Goal: Transaction & Acquisition: Book appointment/travel/reservation

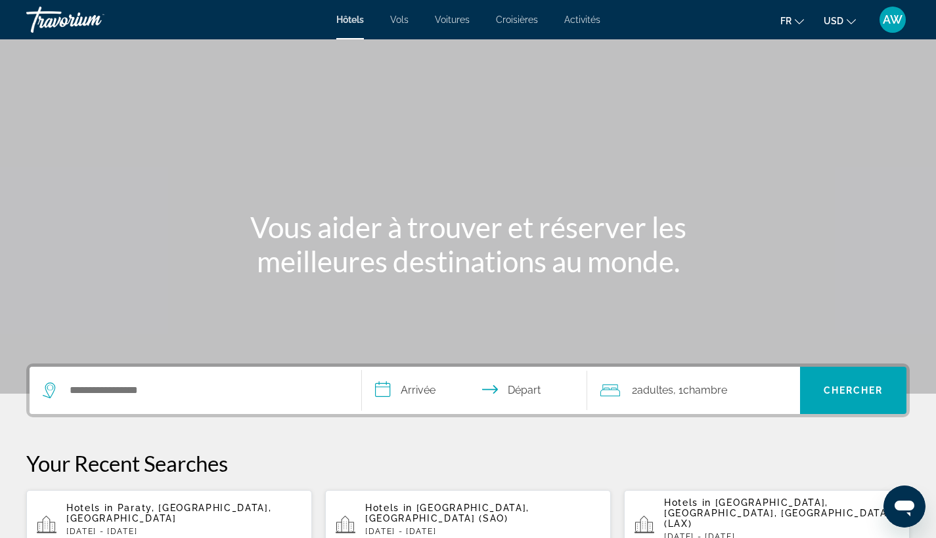
click at [844, 24] on button "USD USD ($) MXN (Mex$) CAD (Can$) GBP (£) EUR (€) AUD (A$) NZD (NZ$) CNY (CN¥)" at bounding box center [839, 20] width 32 height 19
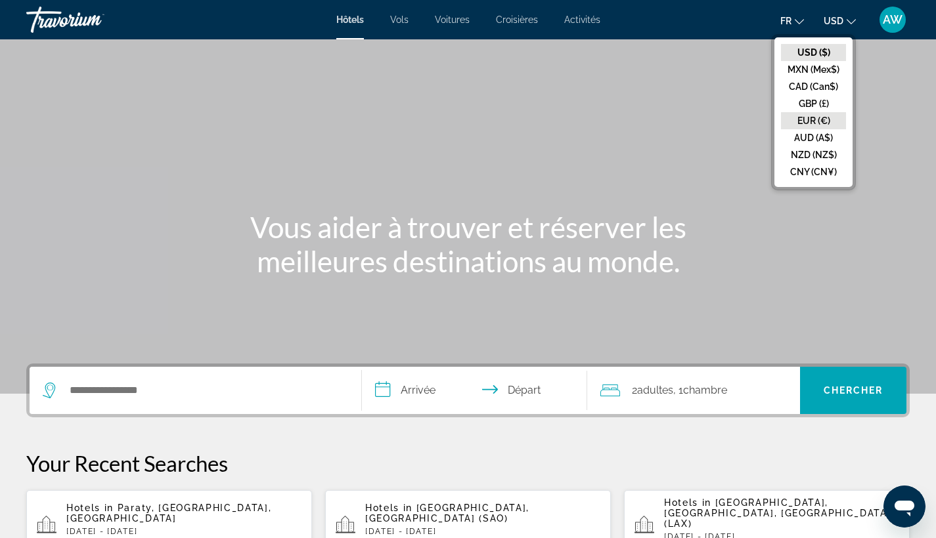
click at [808, 117] on button "EUR (€)" at bounding box center [813, 120] width 65 height 17
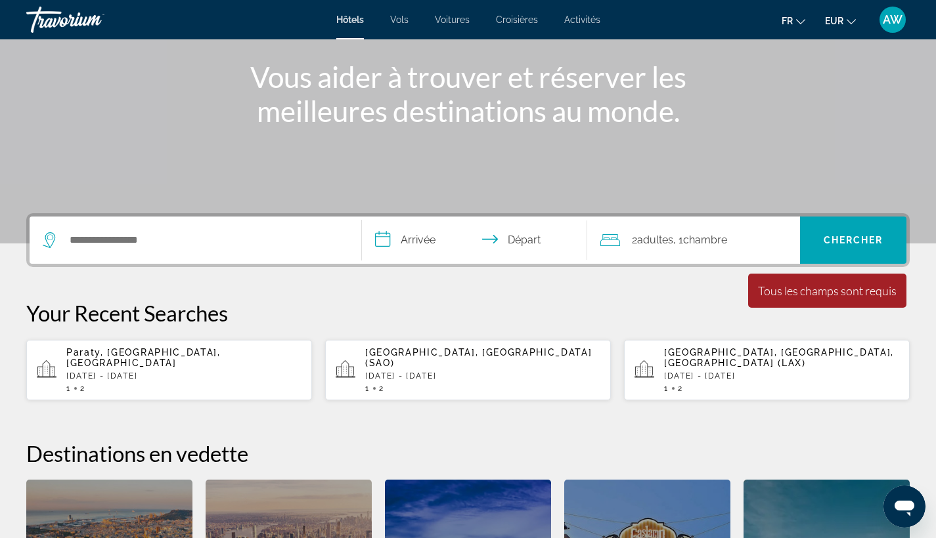
scroll to position [150, 0]
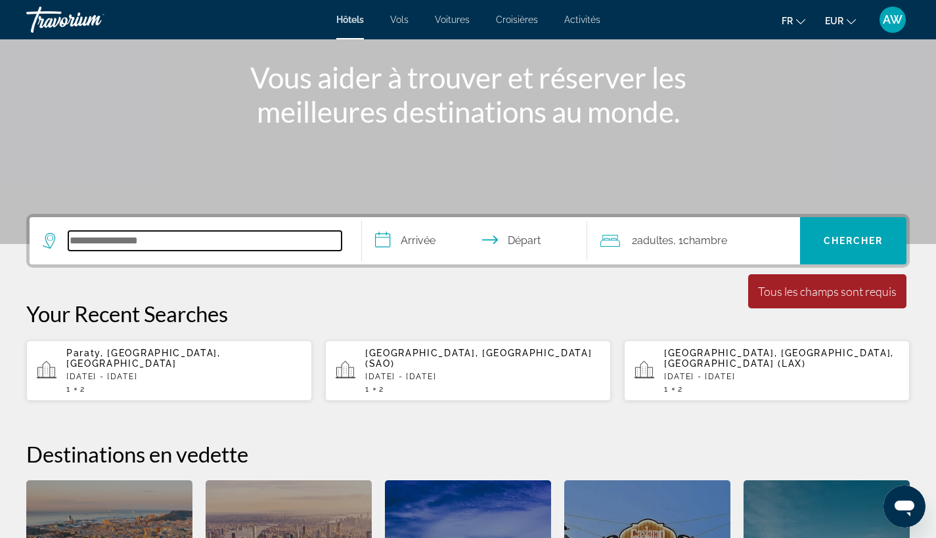
click at [238, 243] on input "Search hotel destination" at bounding box center [204, 241] width 273 height 20
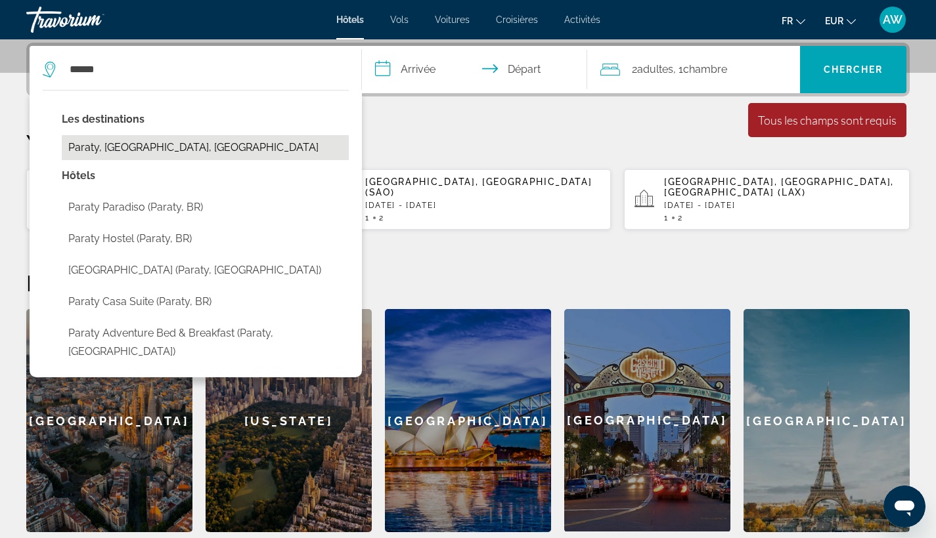
click at [171, 156] on button "Paraty, [GEOGRAPHIC_DATA], [GEOGRAPHIC_DATA]" at bounding box center [205, 147] width 287 height 25
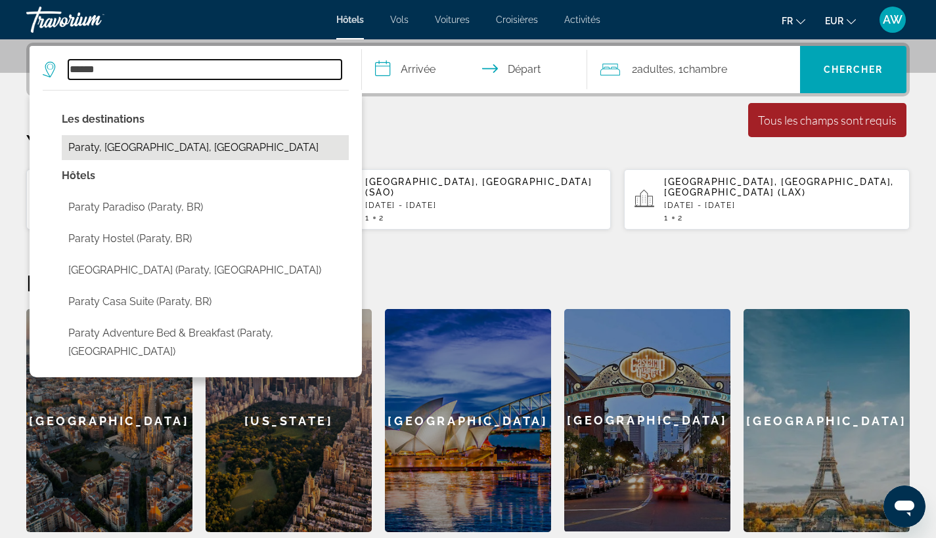
type input "**********"
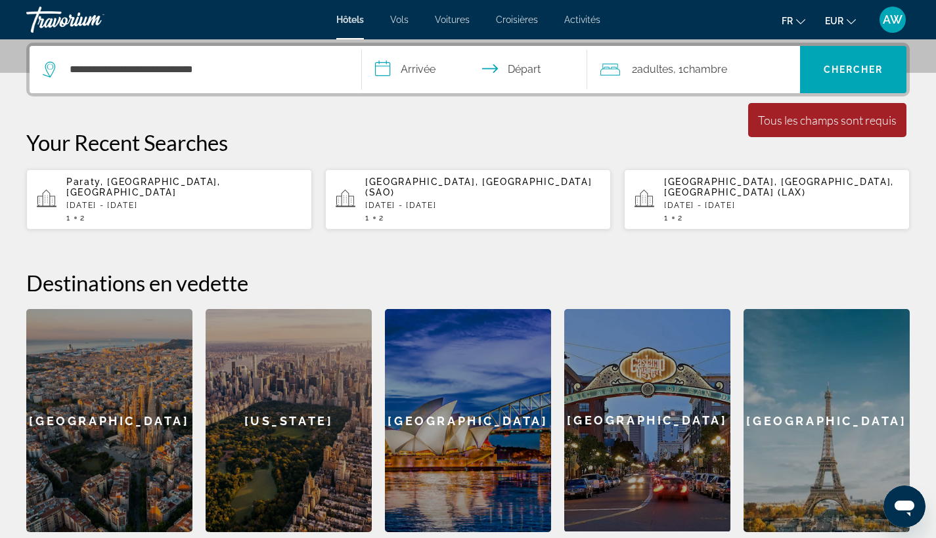
click at [435, 60] on input "**********" at bounding box center [477, 71] width 231 height 51
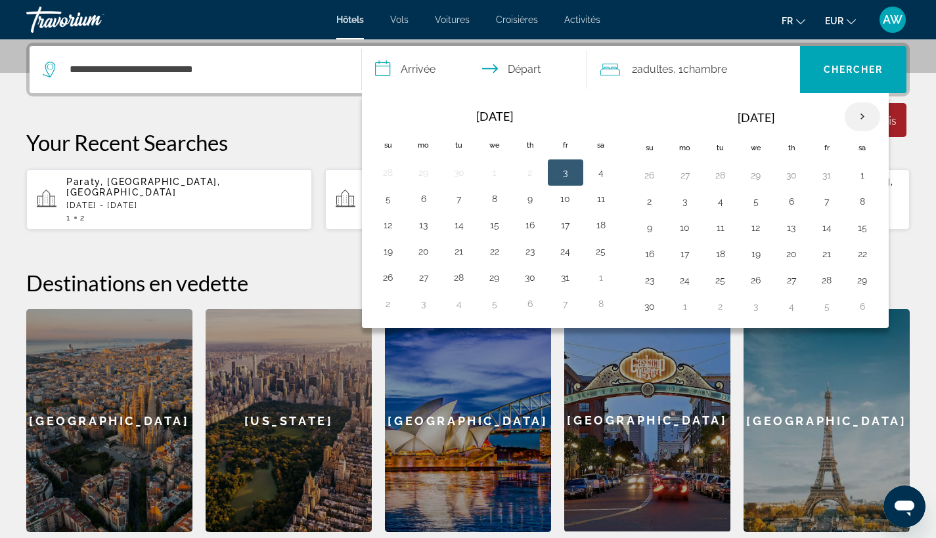
click at [857, 114] on th "Next month" at bounding box center [861, 116] width 35 height 29
click at [720, 261] on button "17" at bounding box center [720, 254] width 21 height 18
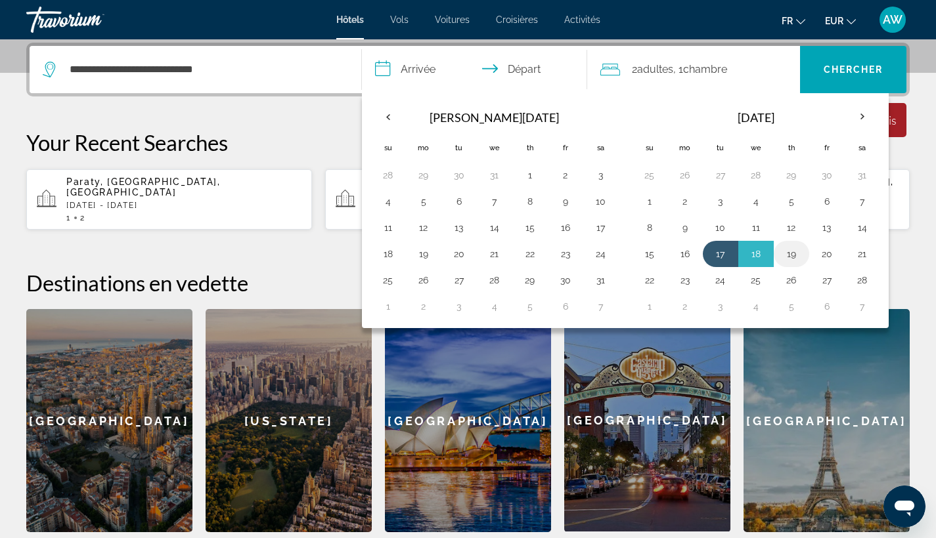
click at [795, 257] on button "19" at bounding box center [791, 254] width 21 height 18
type input "**********"
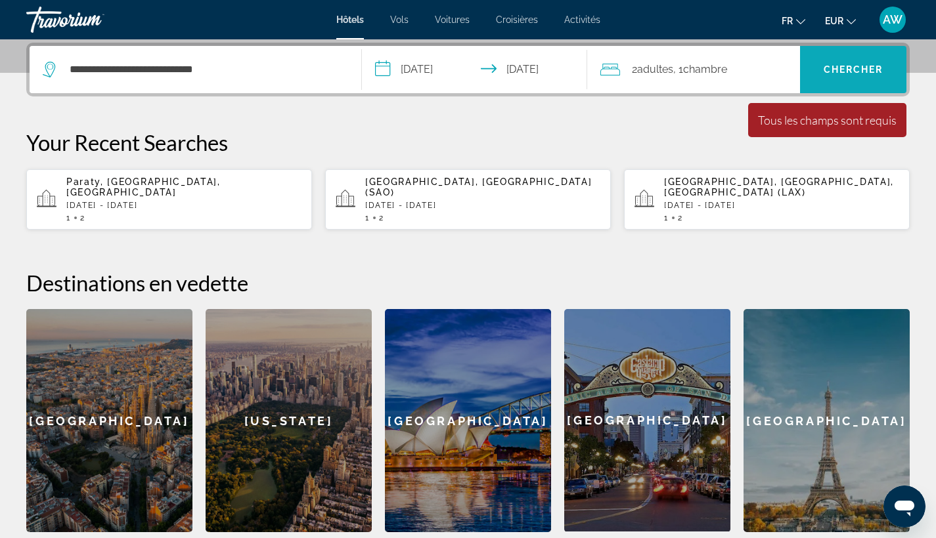
click at [843, 62] on span "Search" at bounding box center [853, 70] width 106 height 32
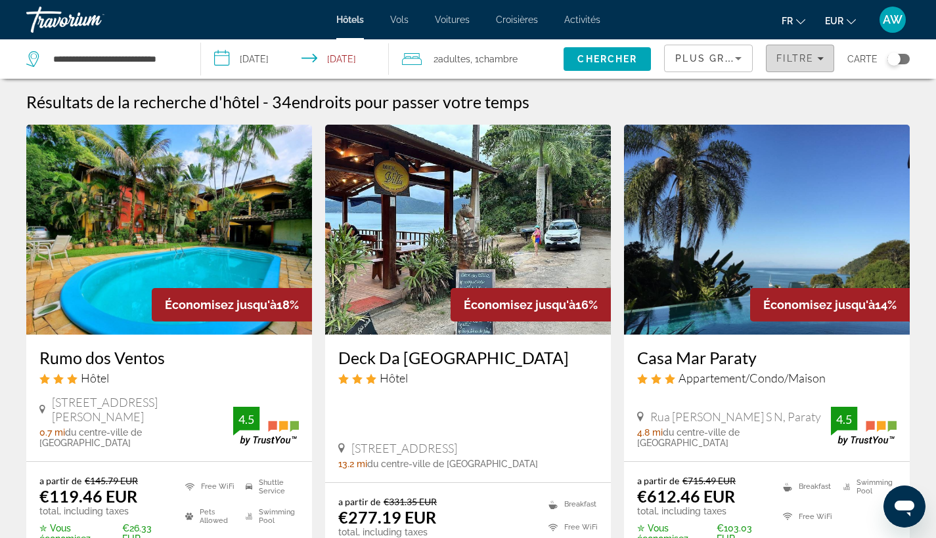
click at [808, 70] on span "Filters" at bounding box center [799, 59] width 67 height 32
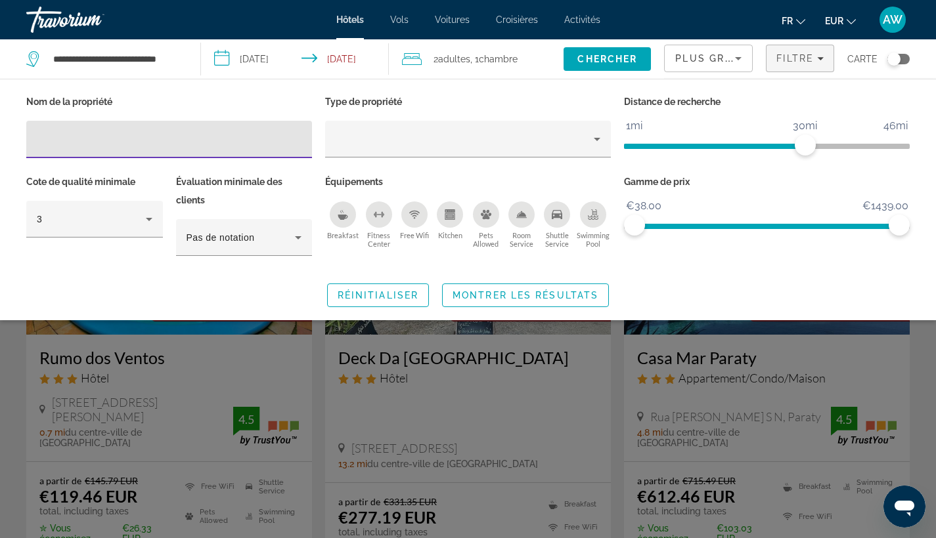
click at [640, 144] on ngx-slider "1mi 46mi 30mi" at bounding box center [767, 145] width 286 height 3
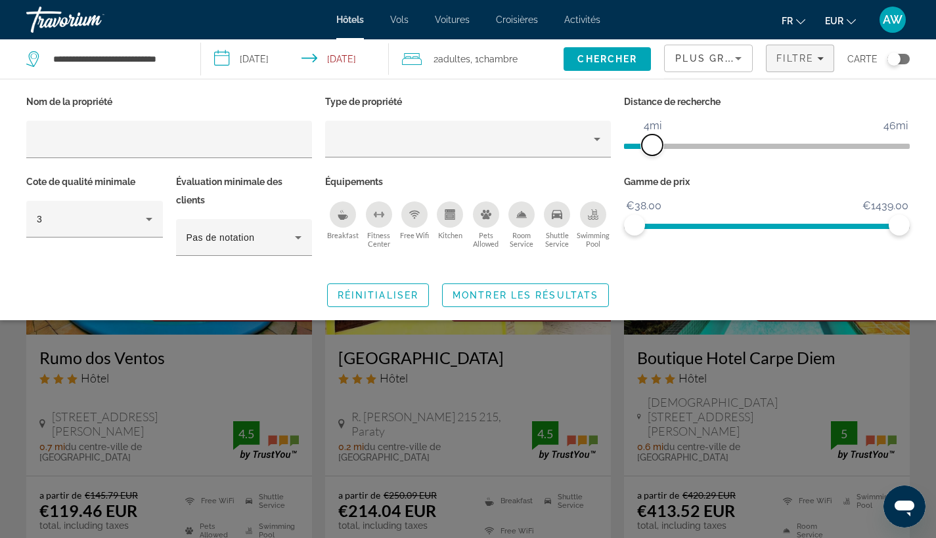
click at [651, 146] on span "ngx-slider" at bounding box center [651, 145] width 21 height 21
click at [647, 148] on span "ngx-slider" at bounding box center [646, 145] width 21 height 21
click at [536, 294] on span "Montrer les résultats" at bounding box center [525, 295] width 146 height 11
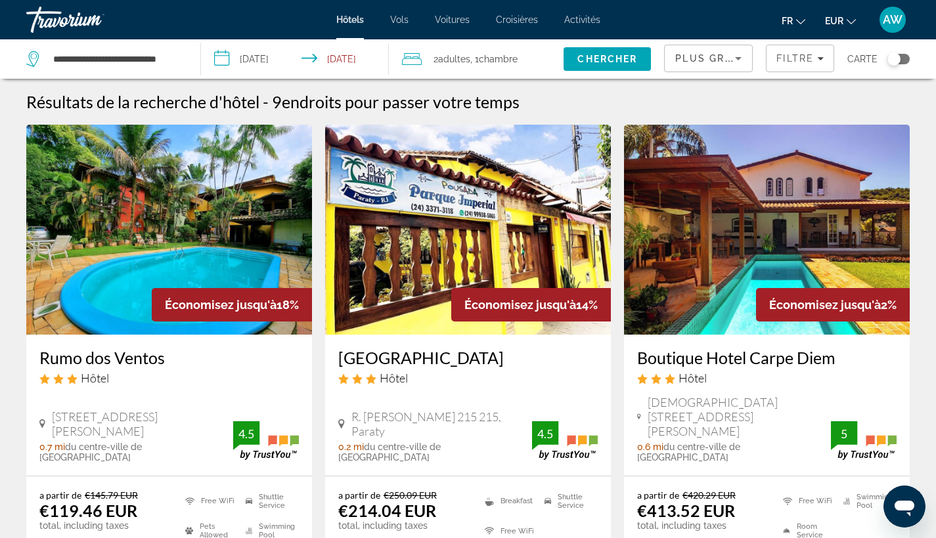
click at [710, 54] on span "Plus grandes économies" at bounding box center [753, 58] width 157 height 11
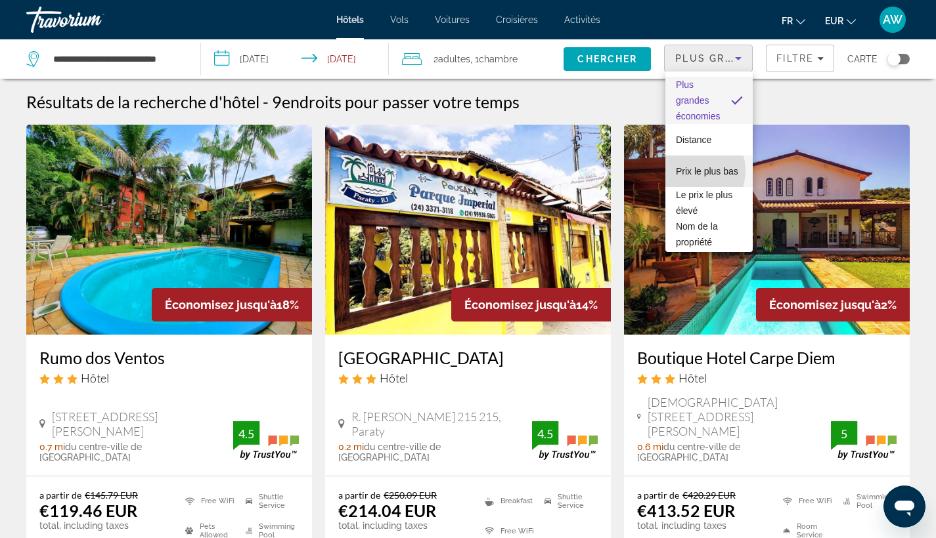
click at [688, 171] on span "Prix le plus bas" at bounding box center [707, 171] width 62 height 16
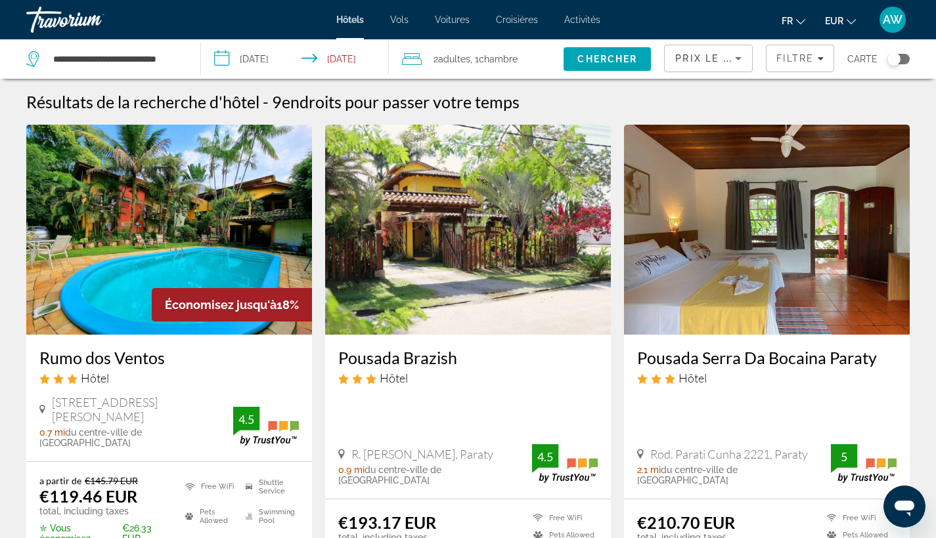
drag, startPoint x: 36, startPoint y: 355, endPoint x: 163, endPoint y: 360, distance: 126.8
click at [163, 360] on div "Rumo dos Ventos Hôtel [STREET_ADDRESS][PERSON_NAME], Paraty 0.7 mi du centre-vi…" at bounding box center [169, 398] width 286 height 127
copy h3 "Rumo dos Ventos"
click at [189, 375] on div "Hôtel" at bounding box center [168, 378] width 259 height 14
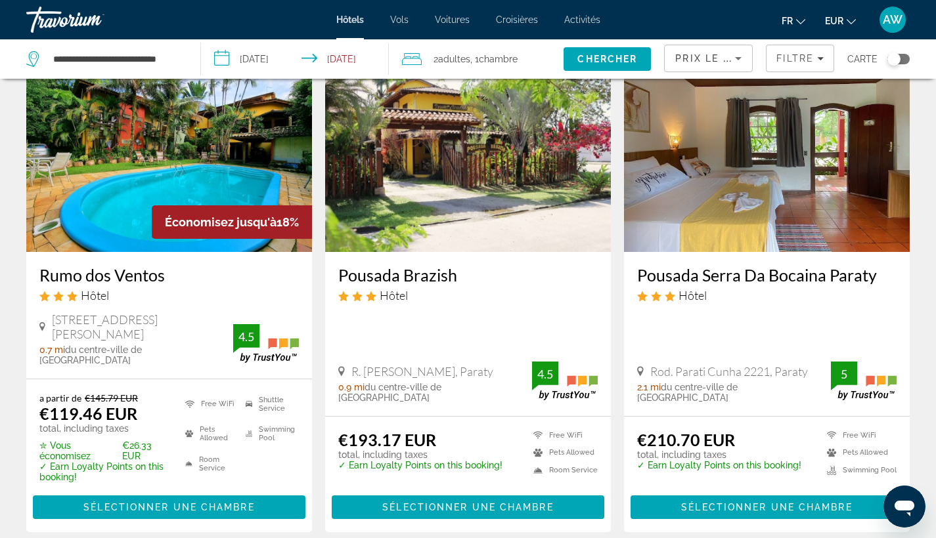
scroll to position [82, 0]
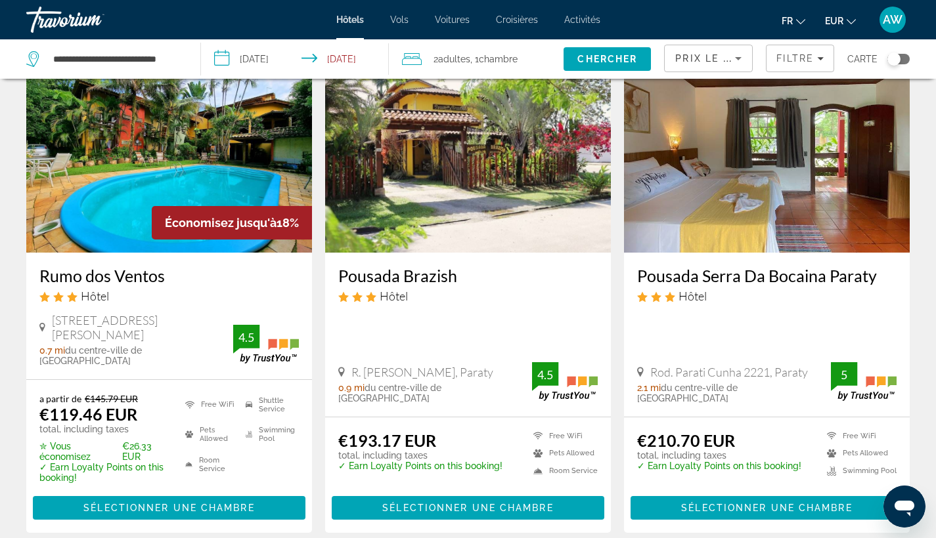
click at [89, 279] on h3 "Rumo dos Ventos" at bounding box center [168, 276] width 259 height 20
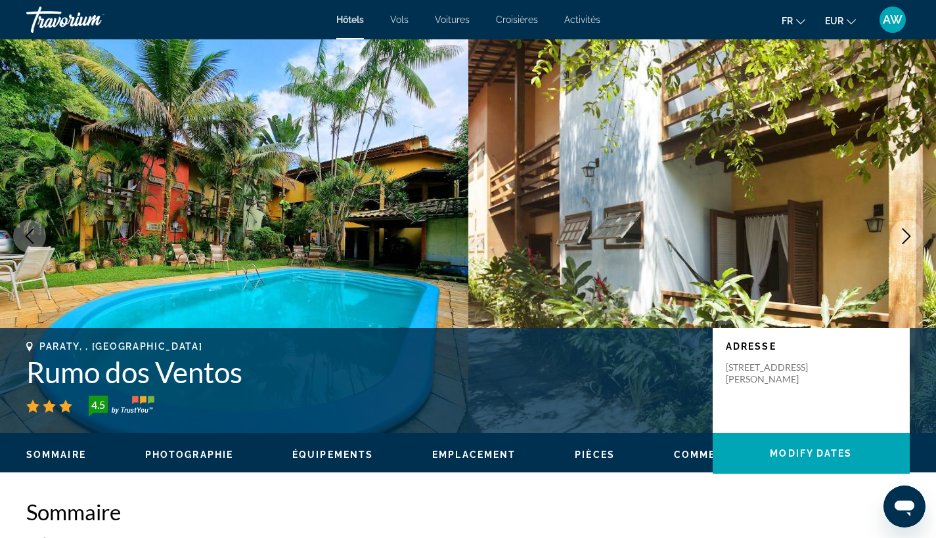
click at [909, 235] on icon "Next image" at bounding box center [906, 236] width 9 height 16
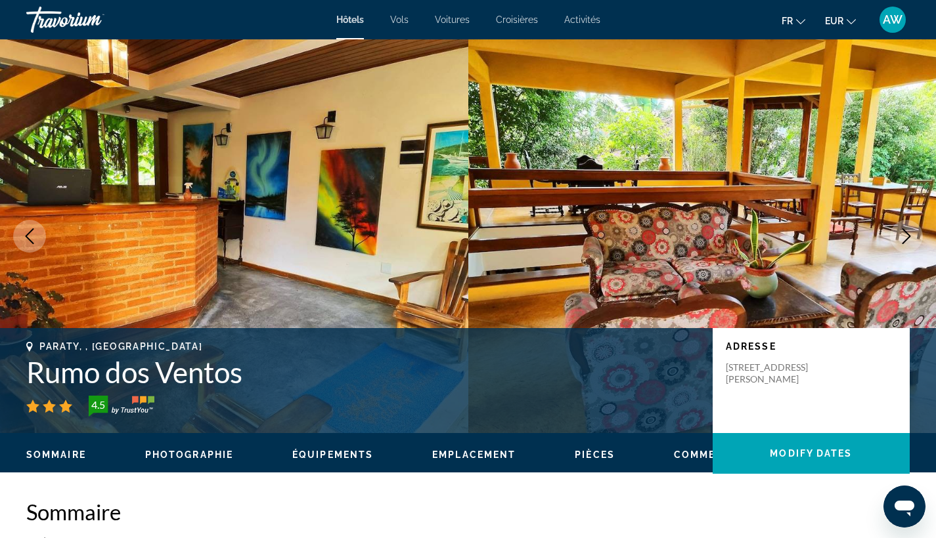
click at [909, 235] on icon "Next image" at bounding box center [906, 236] width 9 height 16
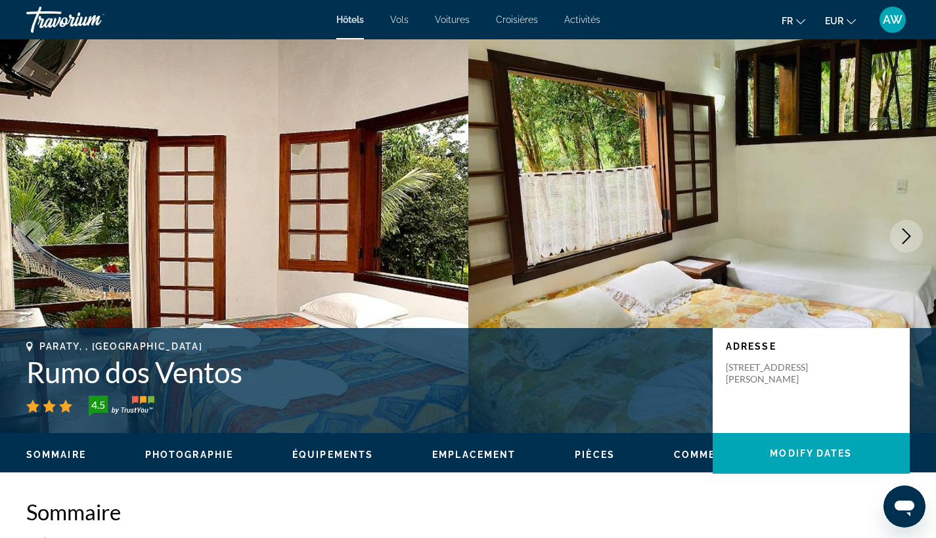
click at [909, 235] on icon "Next image" at bounding box center [906, 236] width 9 height 16
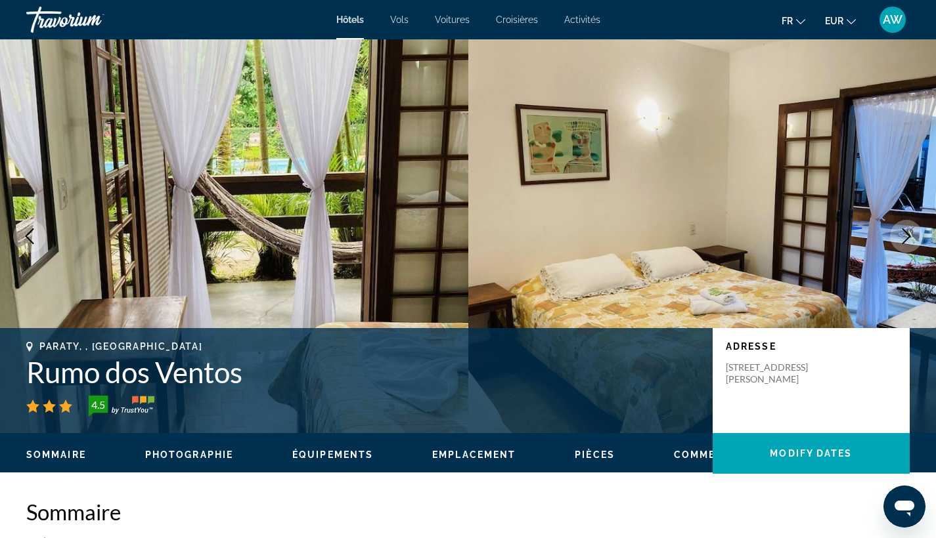
click at [909, 235] on icon "Next image" at bounding box center [906, 236] width 9 height 16
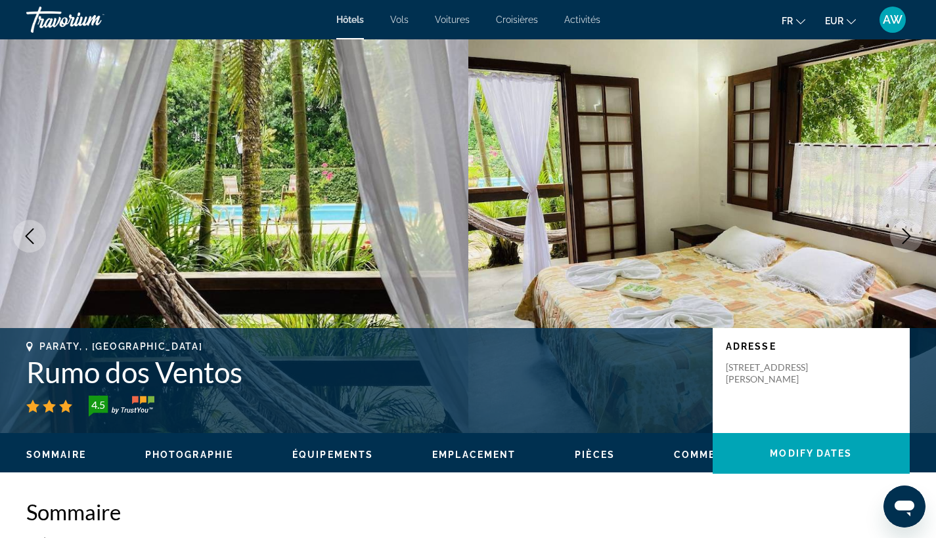
click at [909, 235] on icon "Next image" at bounding box center [906, 236] width 9 height 16
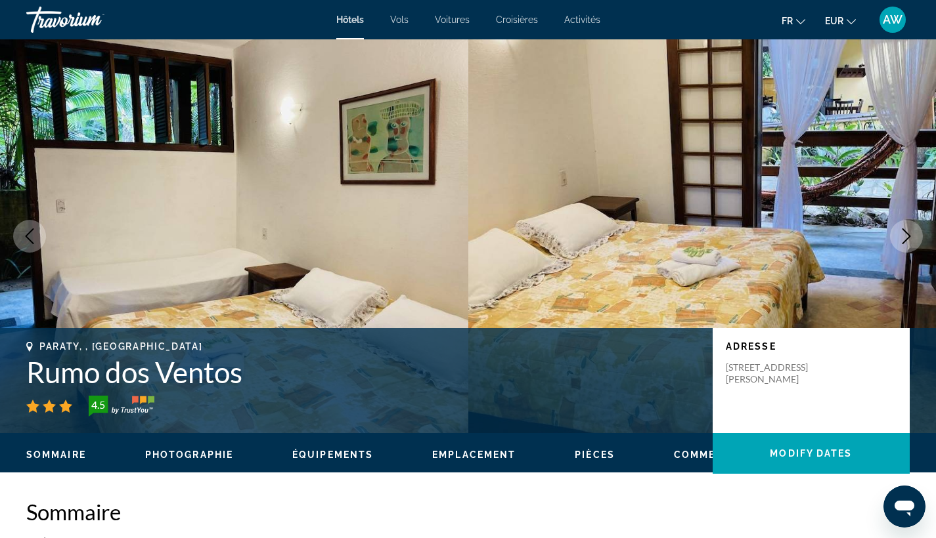
click at [909, 235] on icon "Next image" at bounding box center [906, 236] width 9 height 16
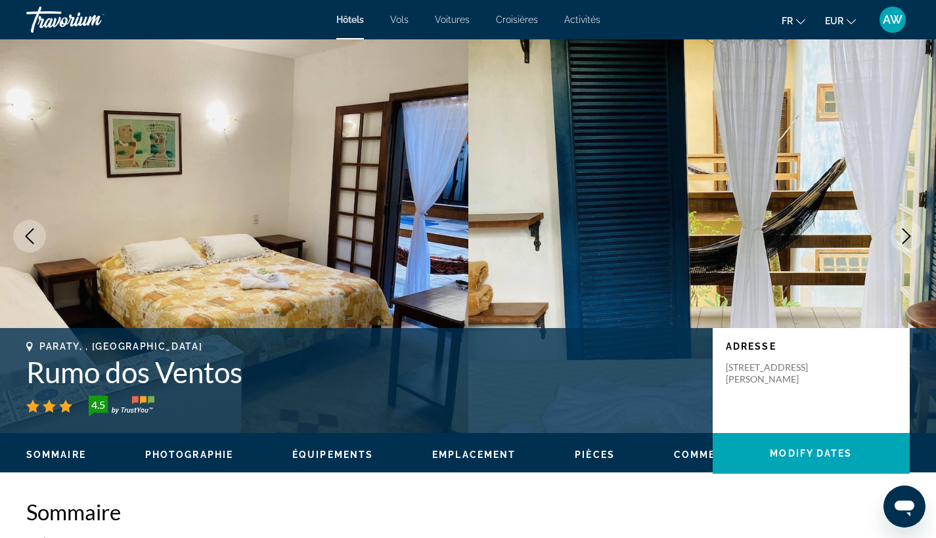
click at [909, 235] on icon "Next image" at bounding box center [906, 236] width 9 height 16
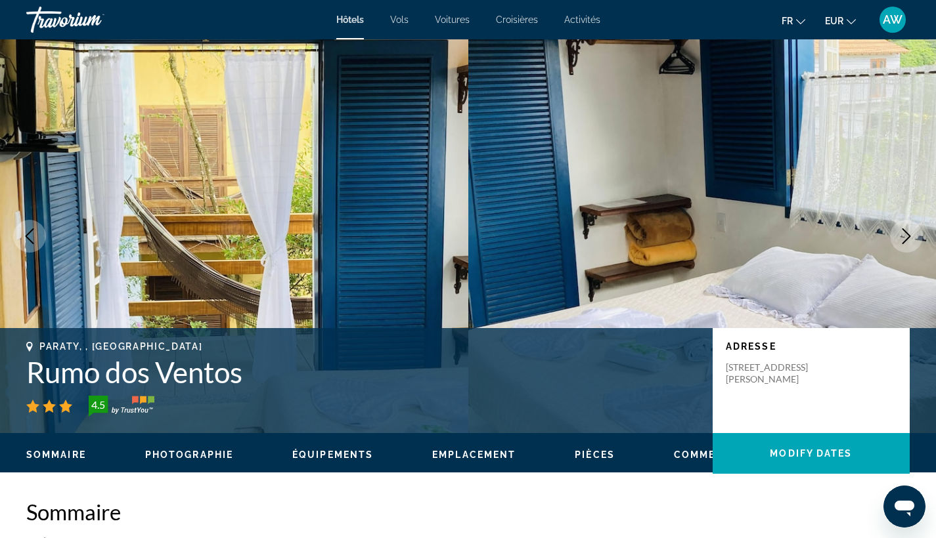
click at [909, 235] on icon "Next image" at bounding box center [906, 236] width 9 height 16
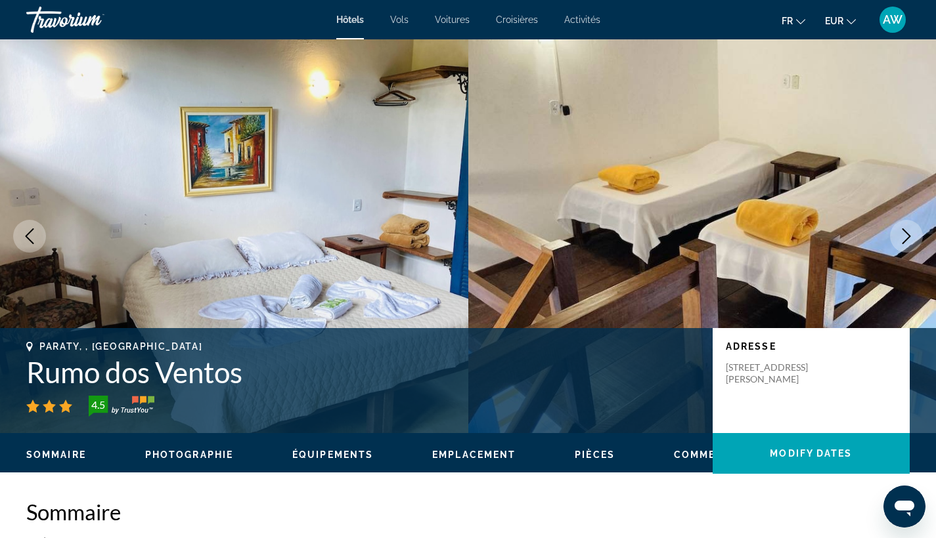
click at [909, 234] on icon "Next image" at bounding box center [906, 236] width 9 height 16
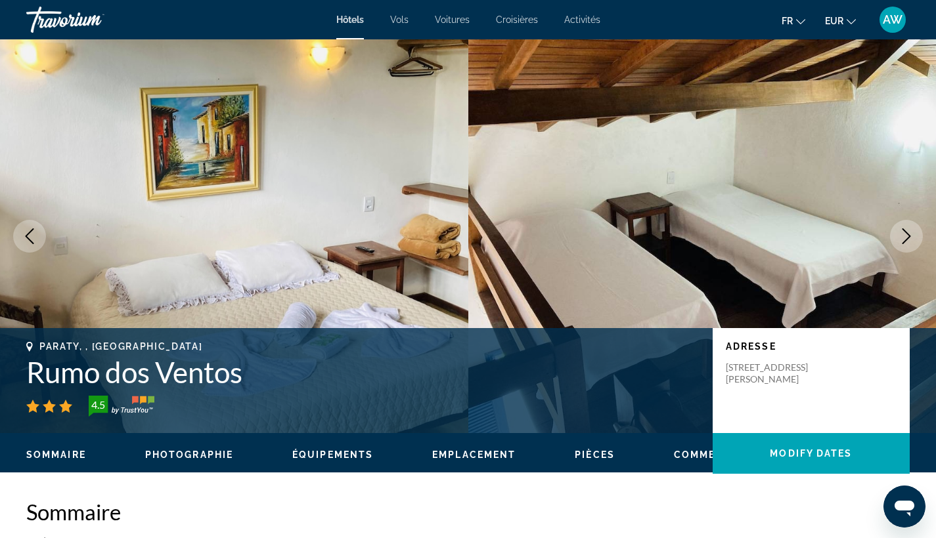
click at [909, 234] on icon "Next image" at bounding box center [906, 236] width 9 height 16
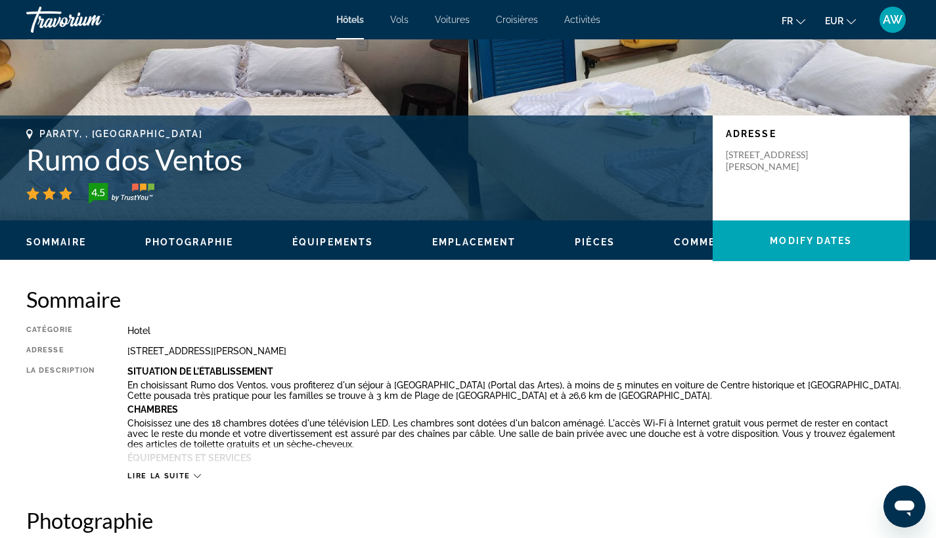
scroll to position [212, 0]
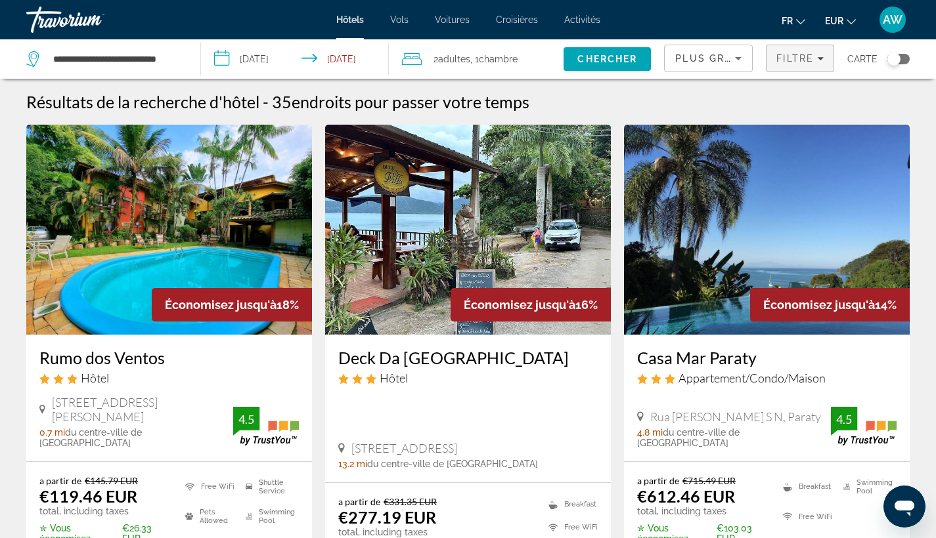
click at [816, 55] on div "Filtre" at bounding box center [799, 58] width 47 height 11
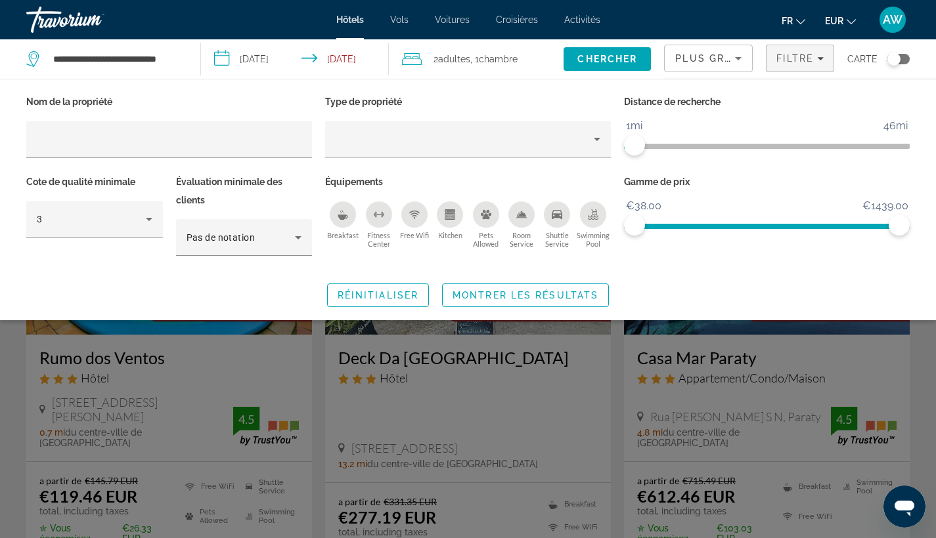
click at [634, 150] on span "ngx-slider" at bounding box center [629, 143] width 11 height 21
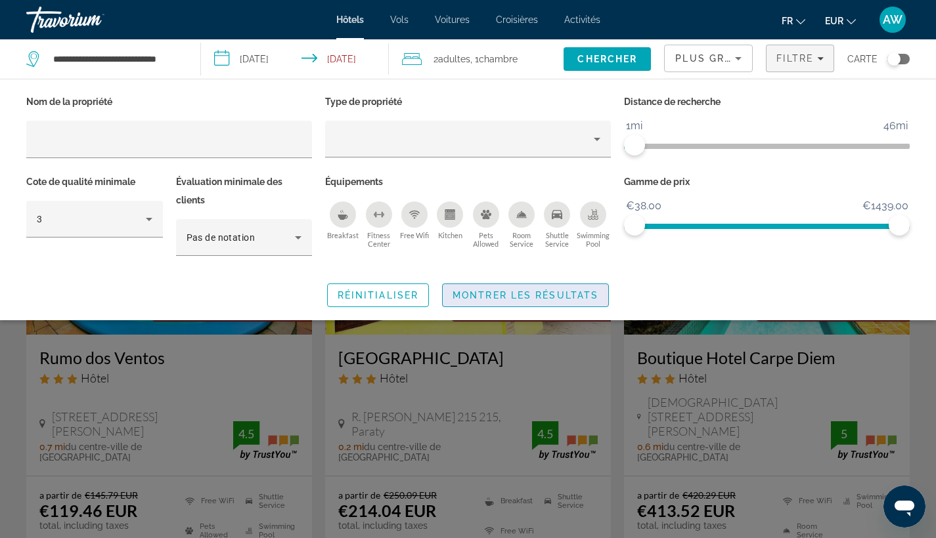
click at [543, 295] on span "Montrer les résultats" at bounding box center [525, 295] width 146 height 11
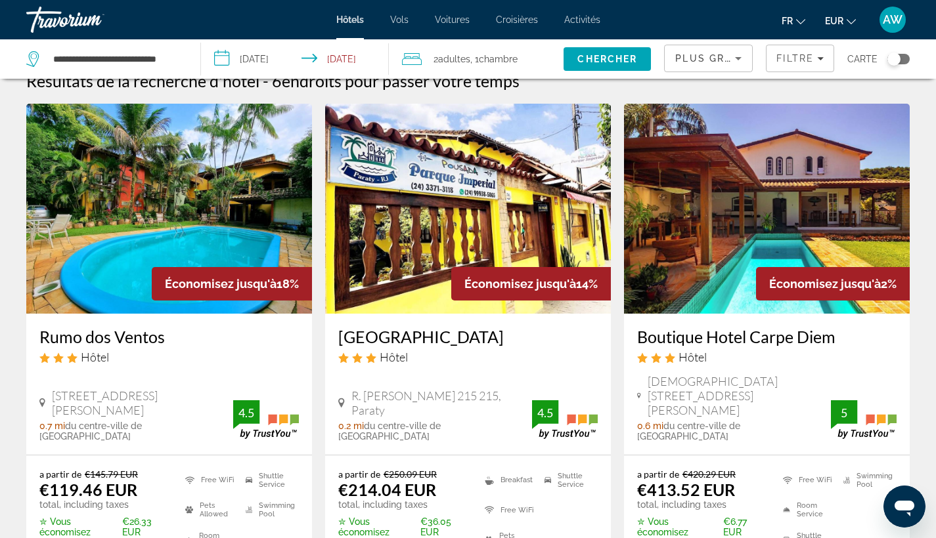
scroll to position [21, 0]
click at [707, 46] on div "Plus grandes économies" at bounding box center [708, 63] width 66 height 37
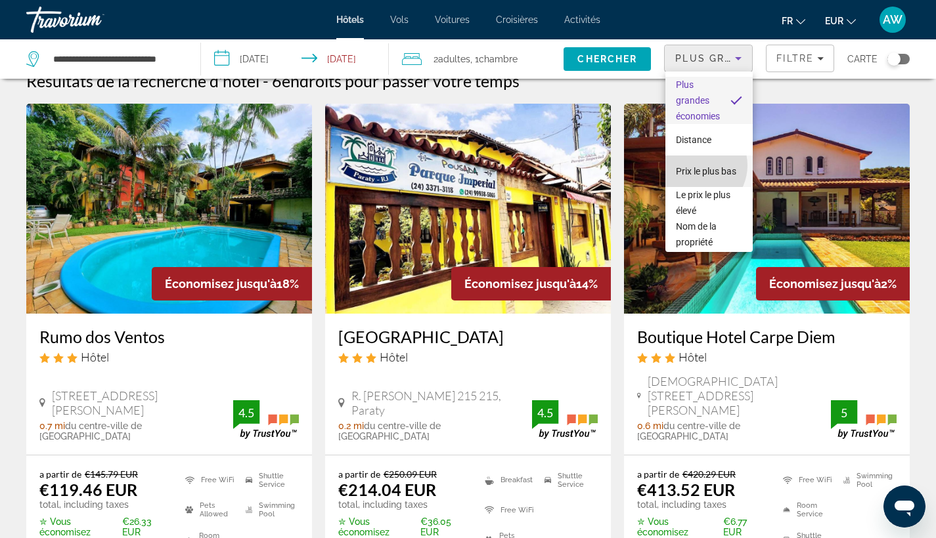
click at [695, 166] on span "Prix le plus bas" at bounding box center [706, 171] width 60 height 11
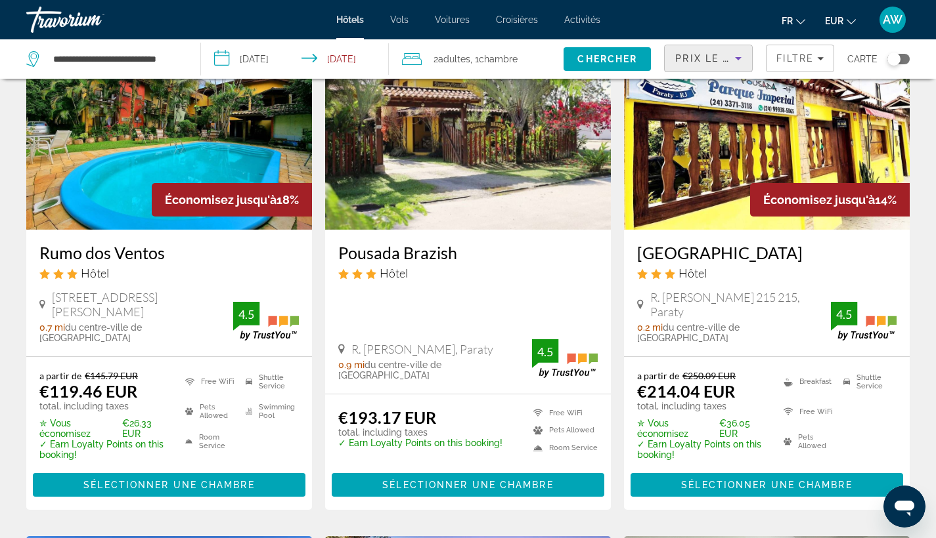
scroll to position [72, 0]
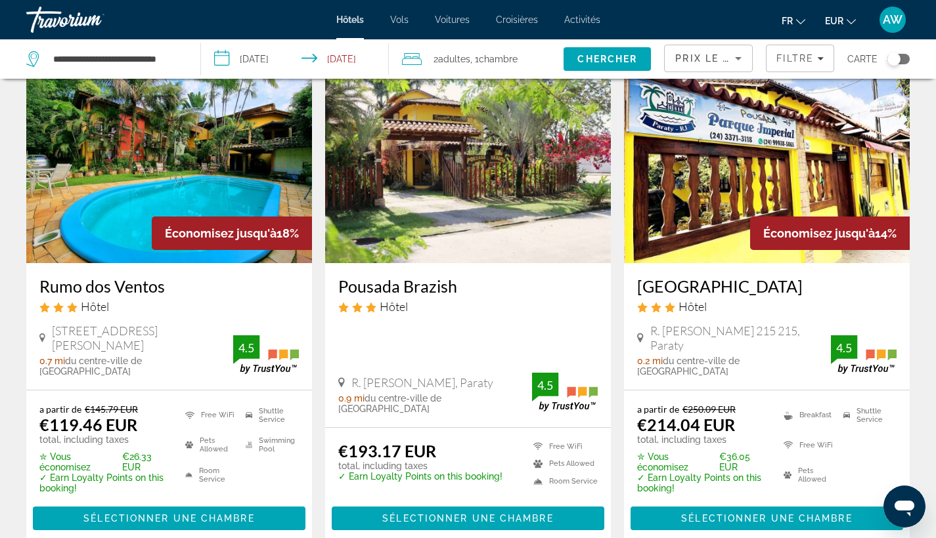
click at [706, 284] on h3 "[GEOGRAPHIC_DATA]" at bounding box center [766, 286] width 259 height 20
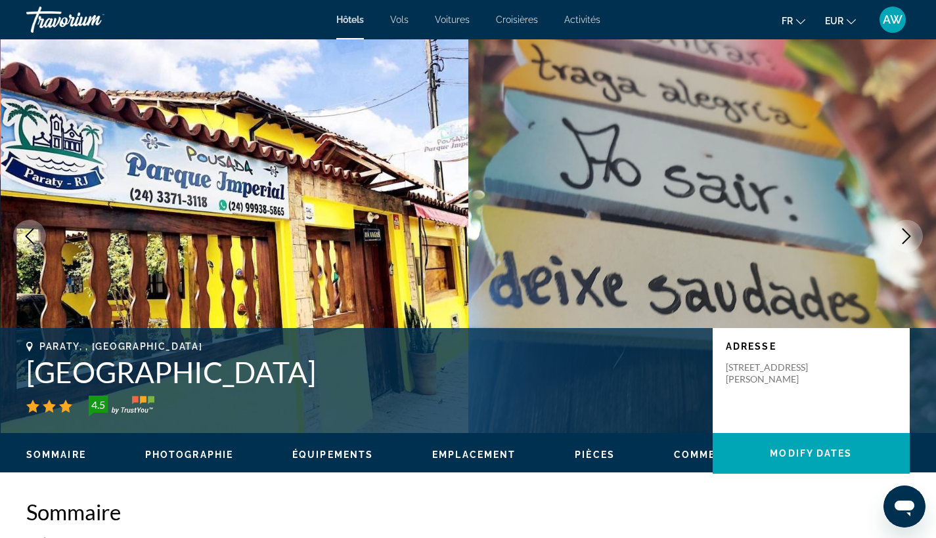
drag, startPoint x: 26, startPoint y: 372, endPoint x: 344, endPoint y: 369, distance: 317.8
click at [344, 369] on h1 "[GEOGRAPHIC_DATA]" at bounding box center [362, 372] width 673 height 34
copy h1 "[GEOGRAPHIC_DATA]"
click at [364, 382] on h1 "[GEOGRAPHIC_DATA]" at bounding box center [362, 372] width 673 height 34
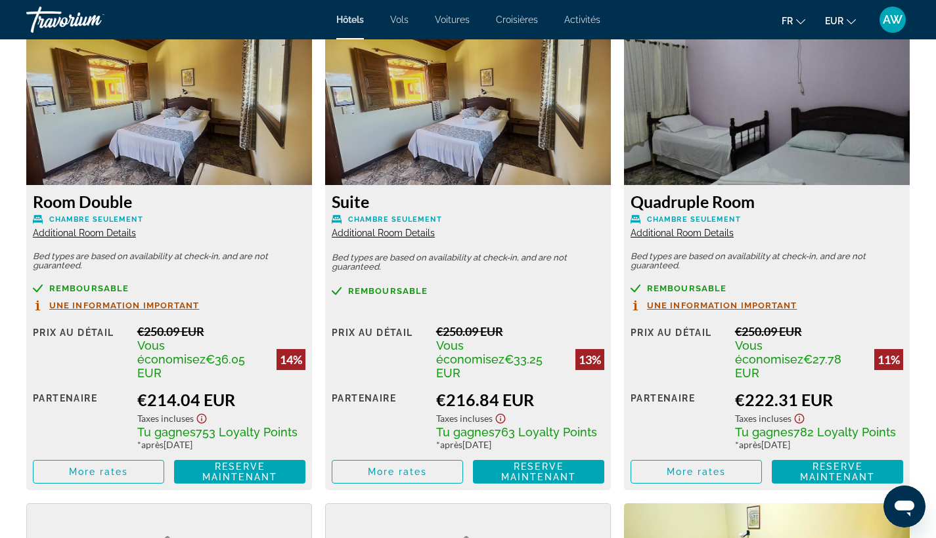
scroll to position [1861, 0]
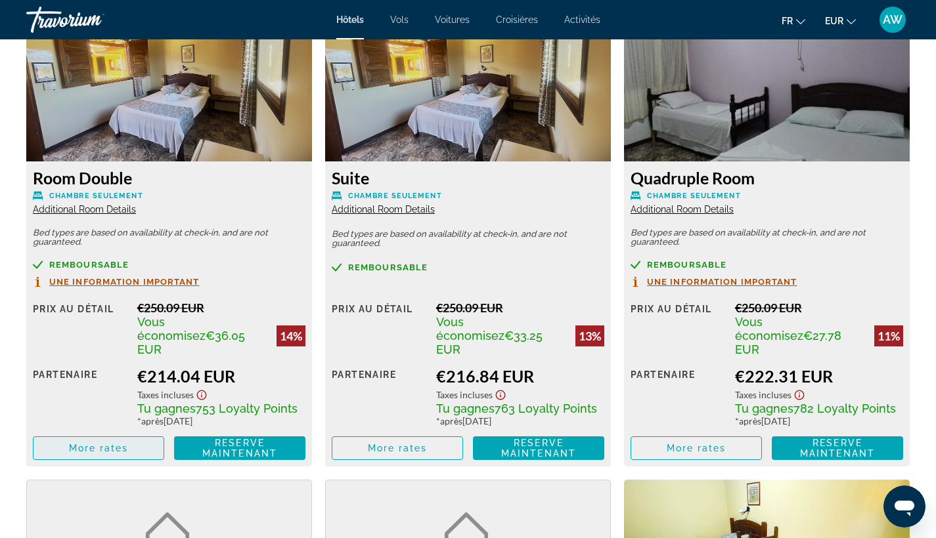
click at [139, 437] on span "Main content" at bounding box center [98, 449] width 130 height 32
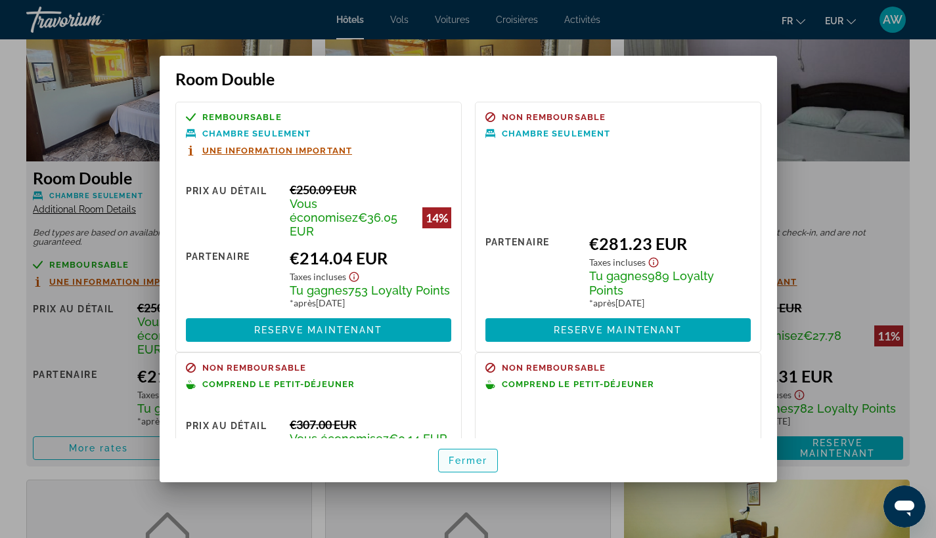
scroll to position [0, 0]
click at [487, 466] on span "button" at bounding box center [468, 461] width 59 height 32
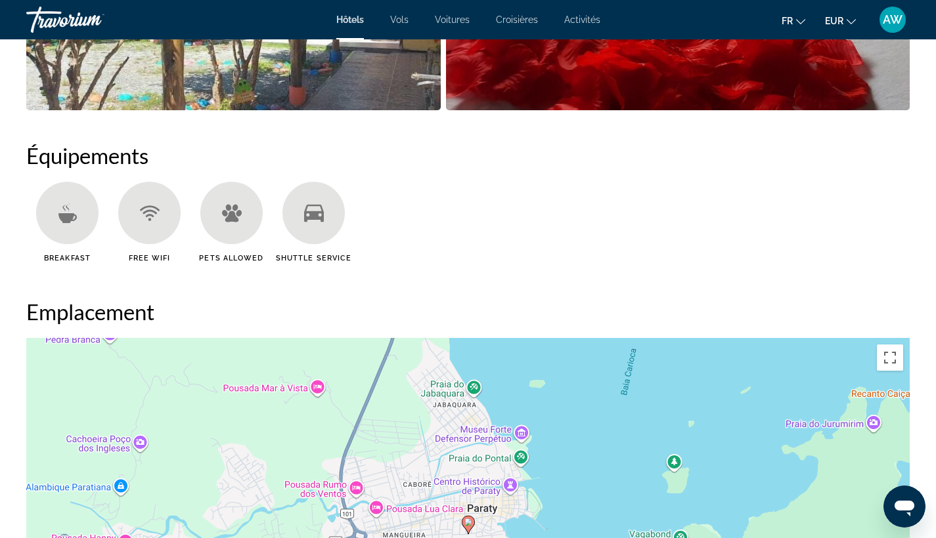
scroll to position [894, 0]
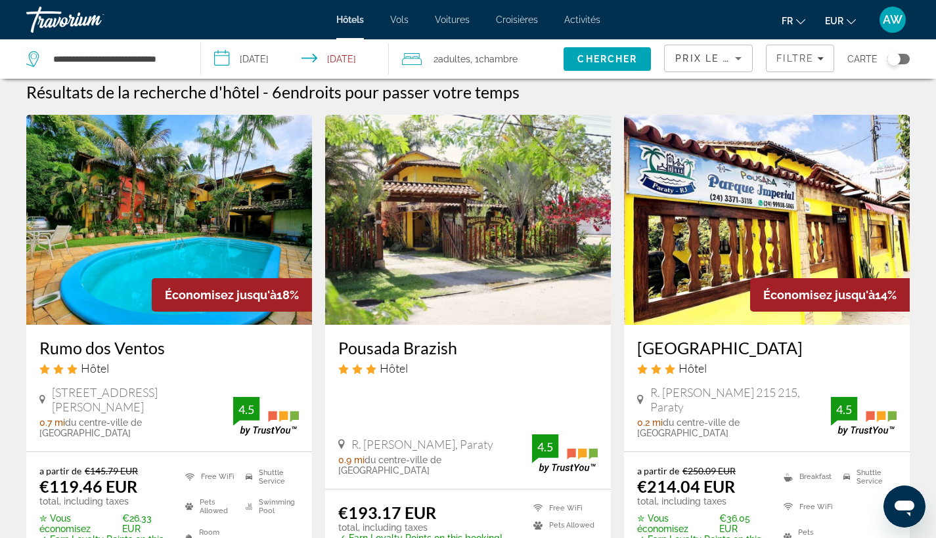
scroll to position [12, 0]
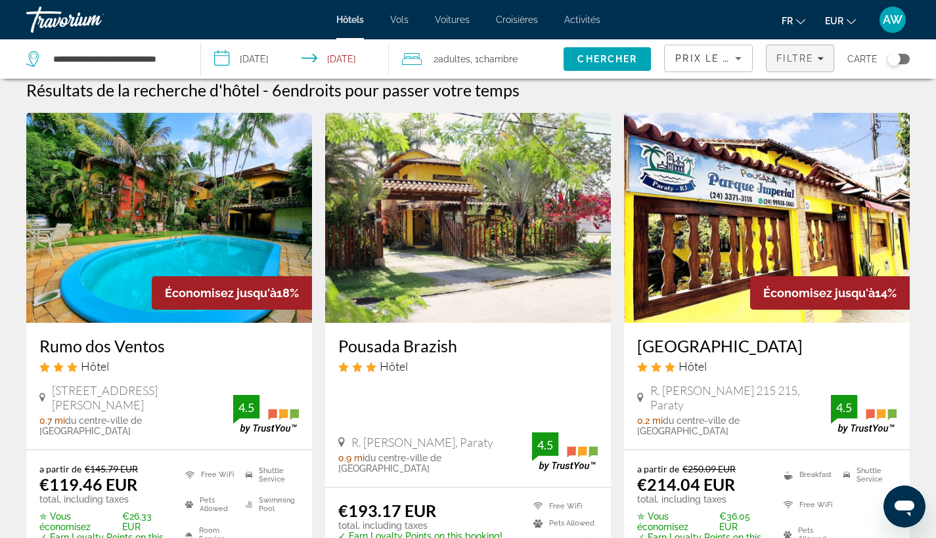
click at [794, 66] on span "Filters" at bounding box center [799, 59] width 67 height 32
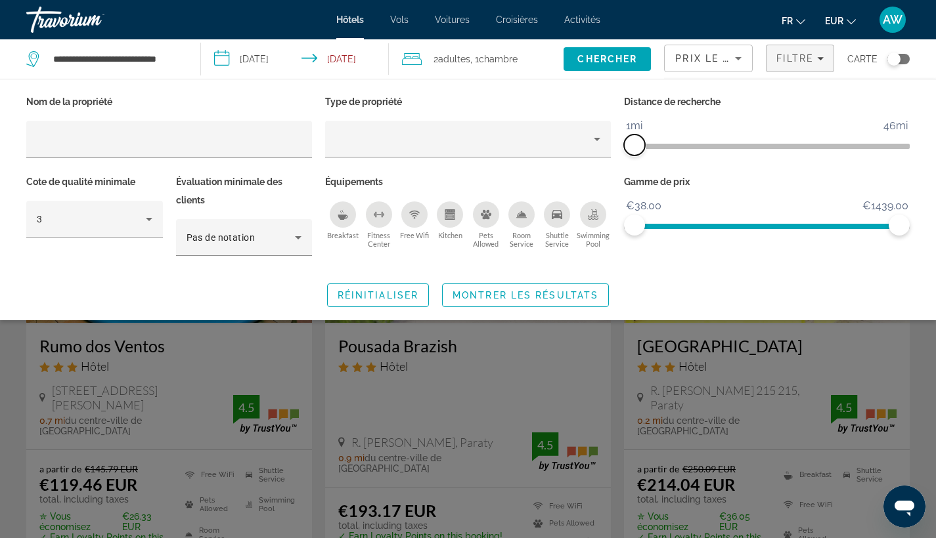
click at [637, 146] on span "ngx-slider" at bounding box center [634, 145] width 21 height 21
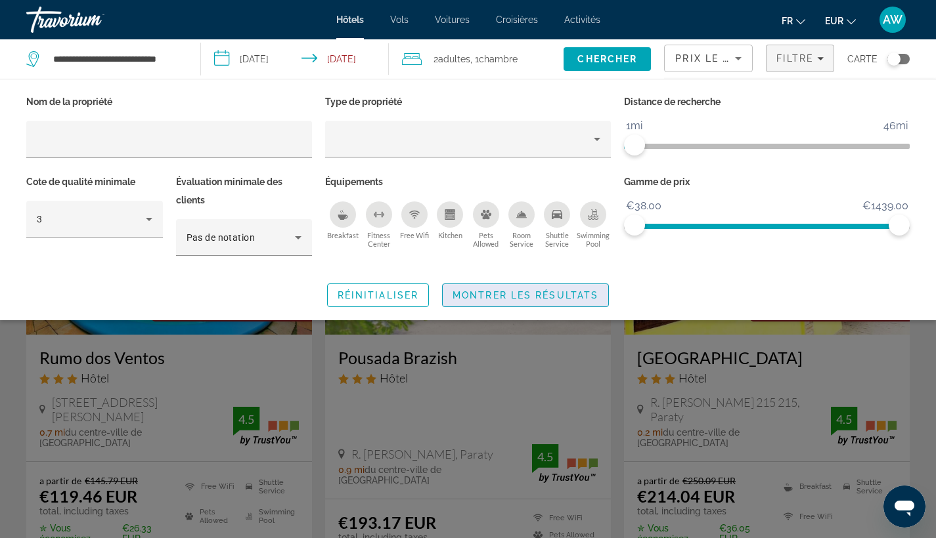
click at [573, 292] on span "Montrer les résultats" at bounding box center [525, 295] width 146 height 11
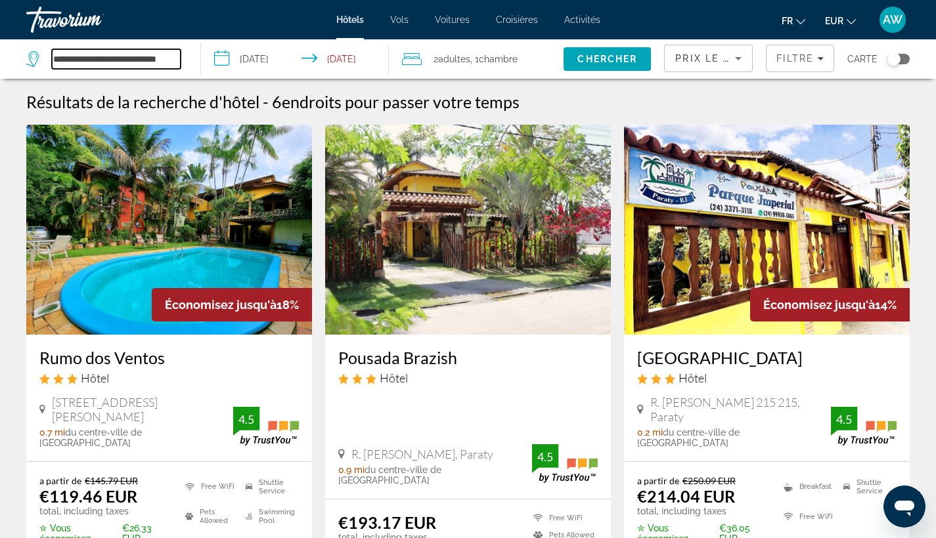
click at [95, 58] on input "**********" at bounding box center [116, 59] width 129 height 20
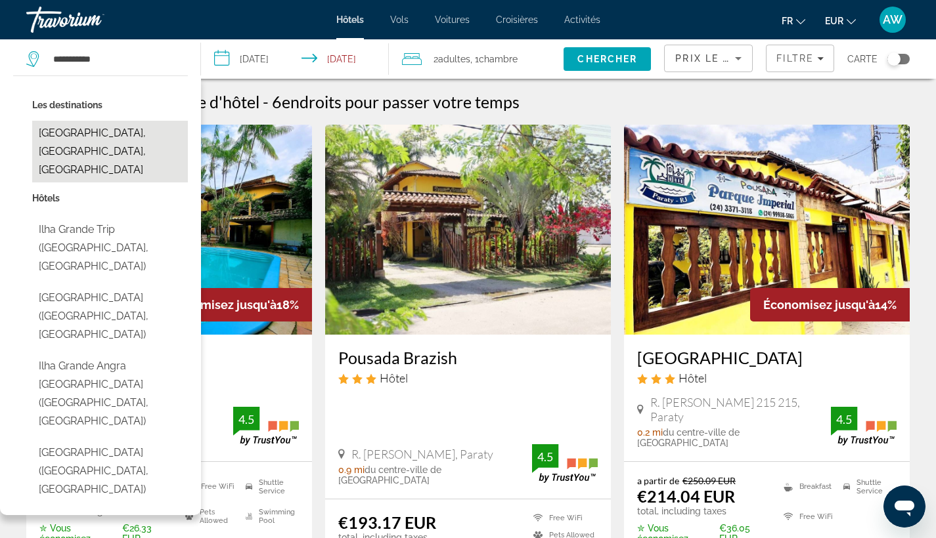
click at [116, 133] on button "[GEOGRAPHIC_DATA], [GEOGRAPHIC_DATA], [GEOGRAPHIC_DATA]" at bounding box center [110, 152] width 156 height 62
type input "**********"
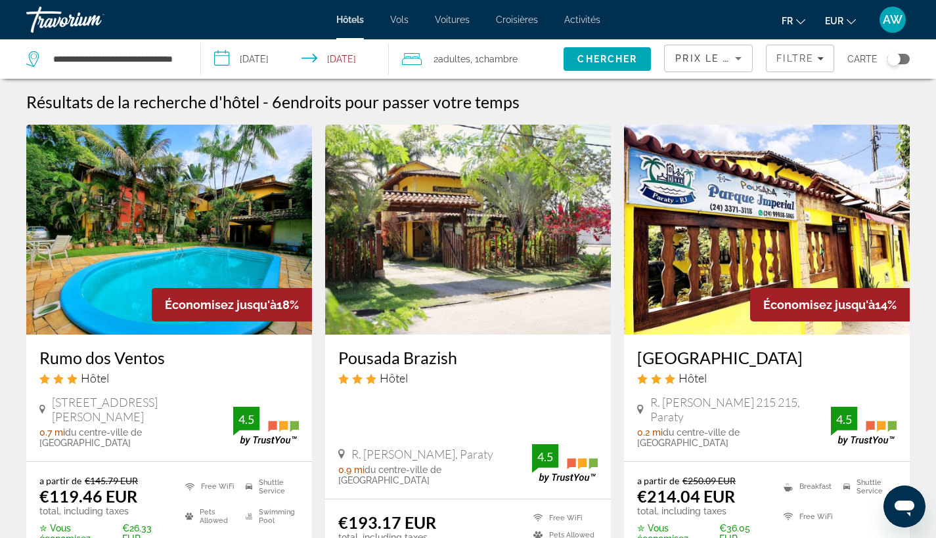
click at [262, 61] on input "**********" at bounding box center [297, 60] width 193 height 43
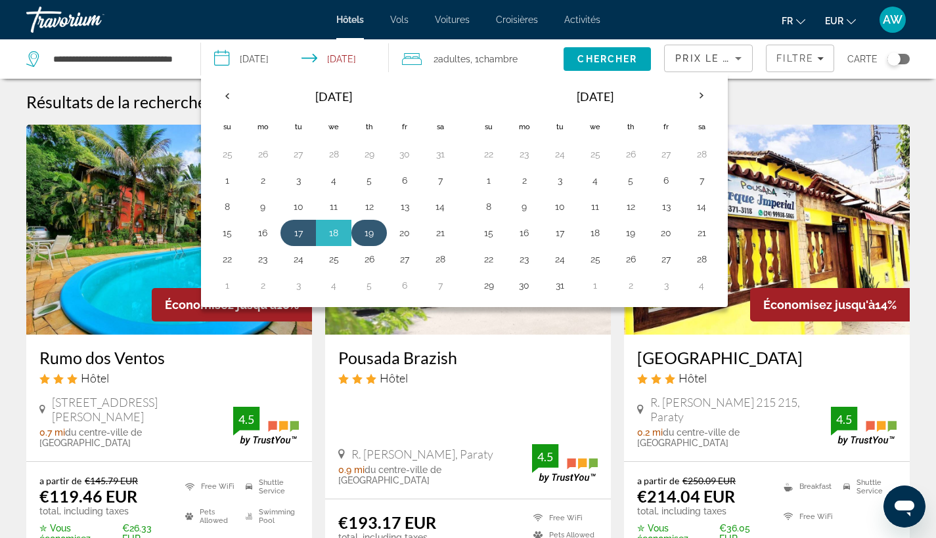
click at [377, 238] on button "19" at bounding box center [368, 233] width 21 height 18
click at [435, 240] on button "21" at bounding box center [439, 233] width 21 height 18
type input "**********"
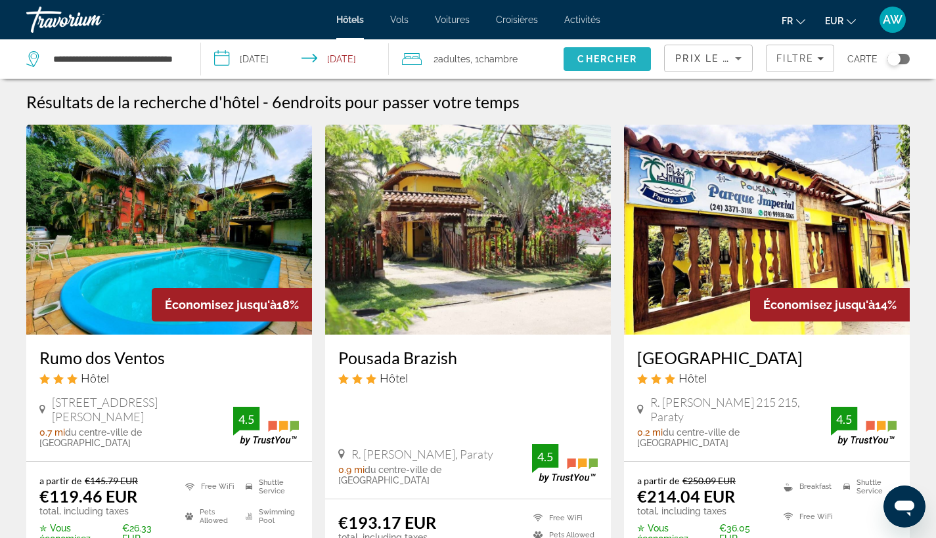
click at [607, 67] on span "Search" at bounding box center [606, 59] width 87 height 32
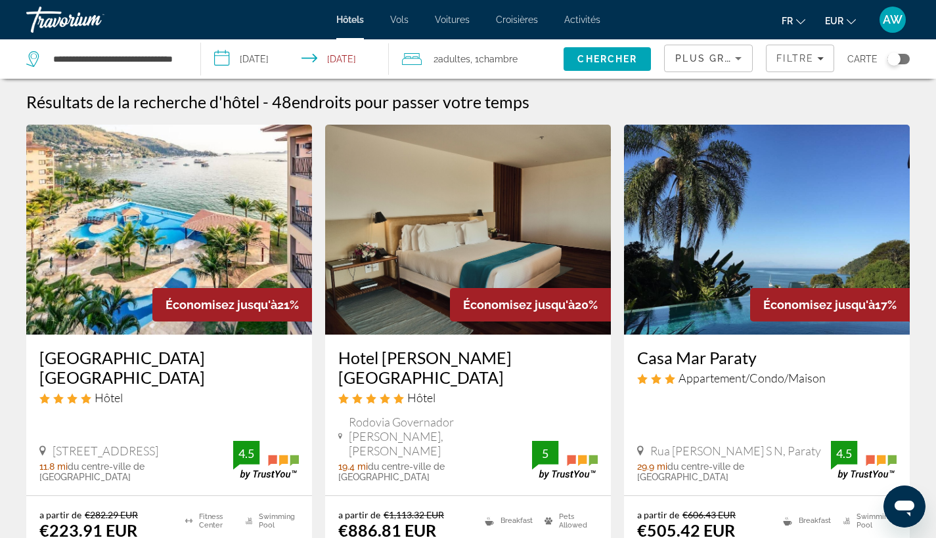
click at [746, 58] on icon "Sort by" at bounding box center [738, 59] width 16 height 16
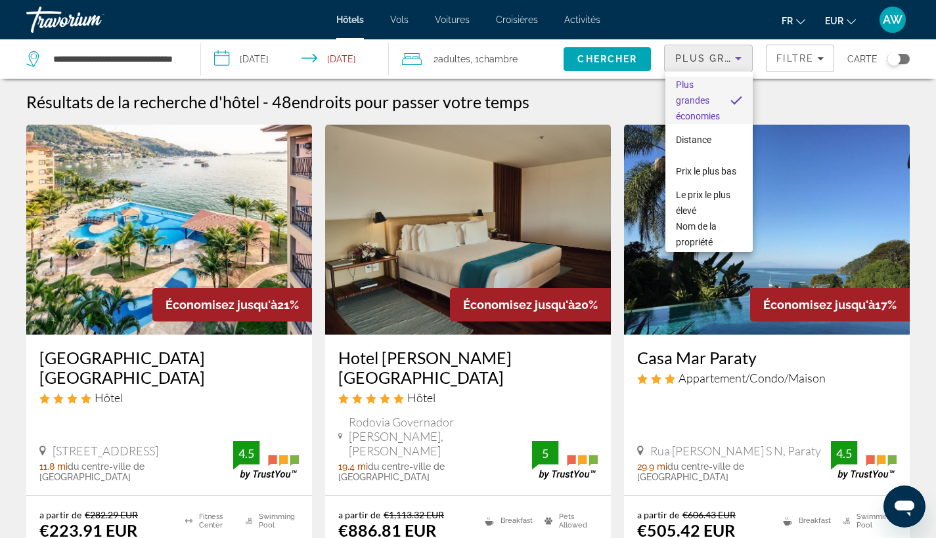
click at [788, 63] on div at bounding box center [468, 269] width 936 height 538
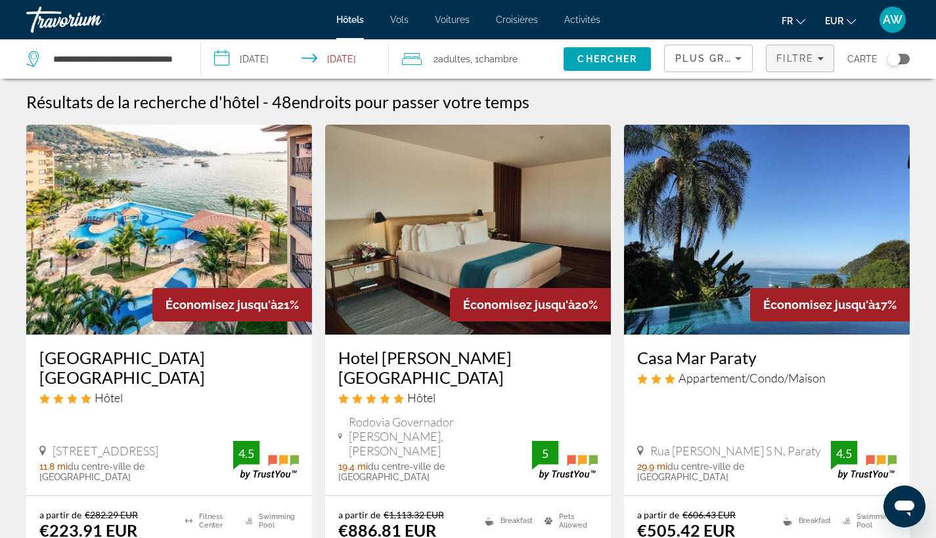
click at [788, 63] on span "Filtre" at bounding box center [794, 58] width 37 height 11
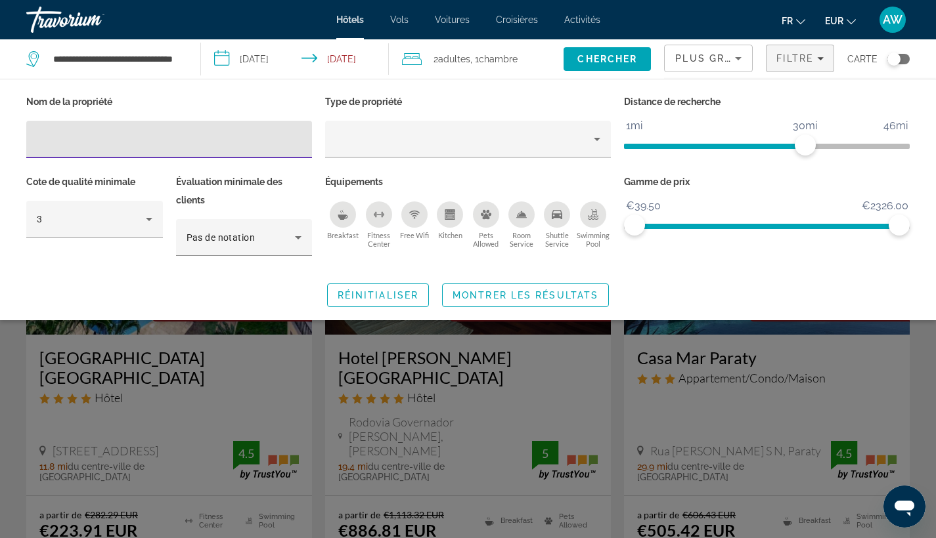
click at [643, 144] on ngx-slider "1mi 46mi 30mi" at bounding box center [767, 145] width 286 height 3
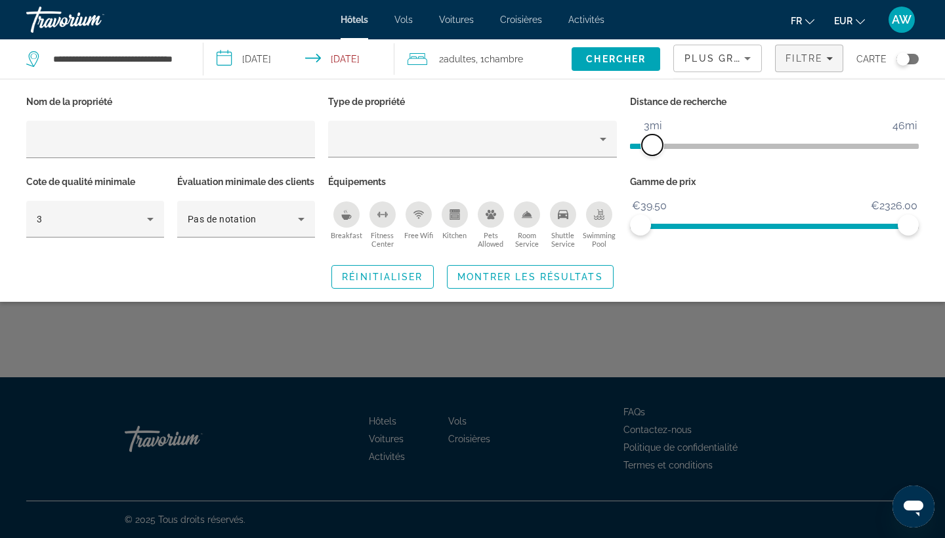
click at [642, 146] on span "ngx-slider" at bounding box center [652, 145] width 21 height 21
click at [575, 282] on span "Montrer les résultats" at bounding box center [531, 277] width 146 height 11
